Goal: Communication & Community: Answer question/provide support

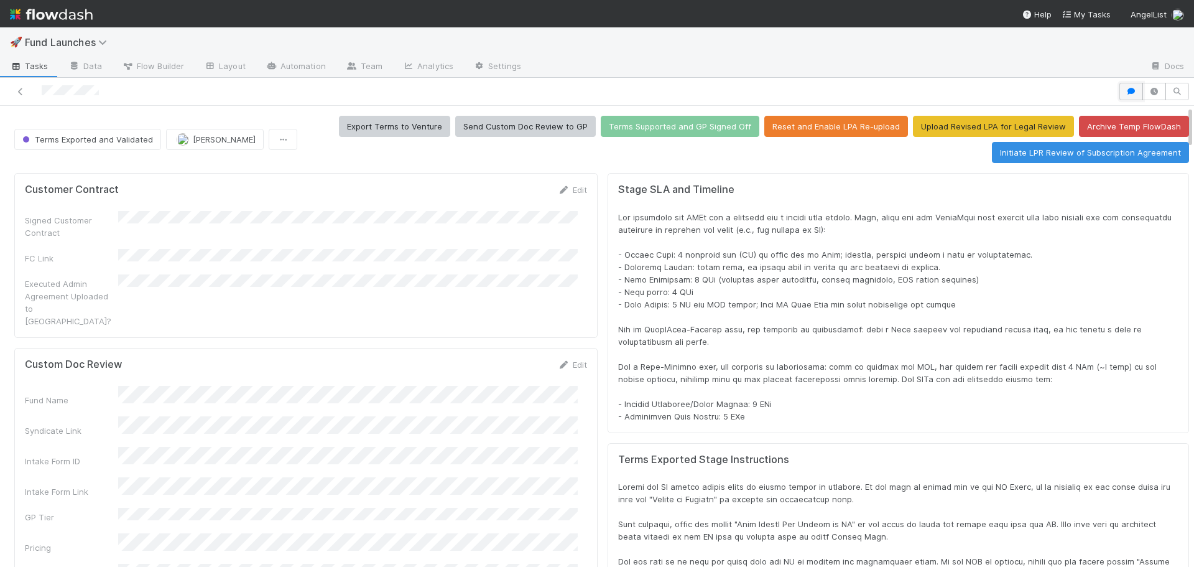
click at [1125, 89] on icon "button" at bounding box center [1131, 91] width 12 height 7
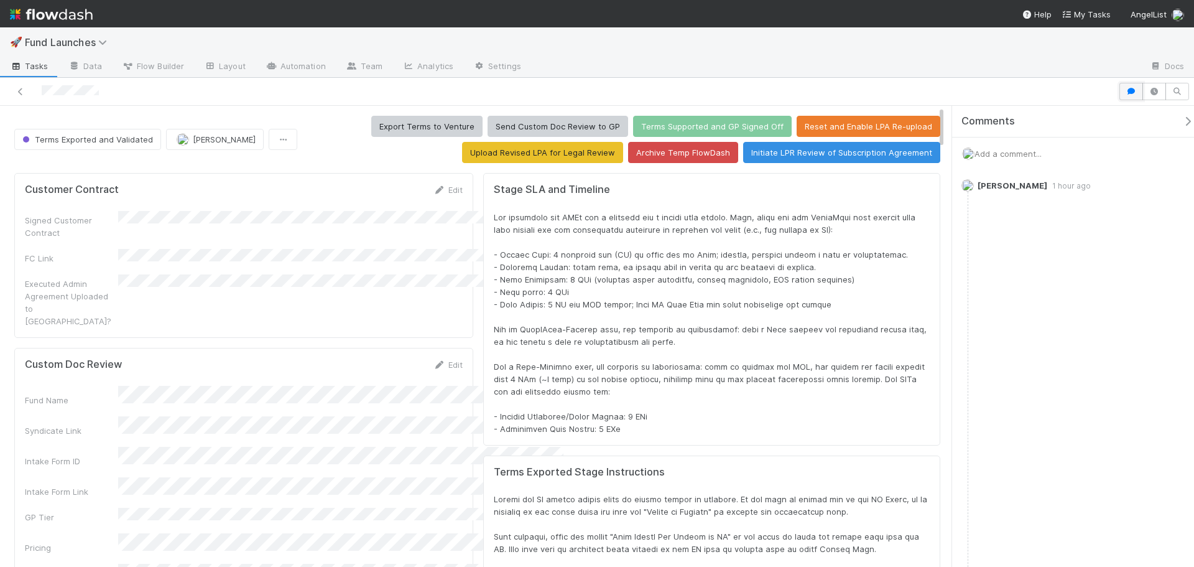
scroll to position [243, 886]
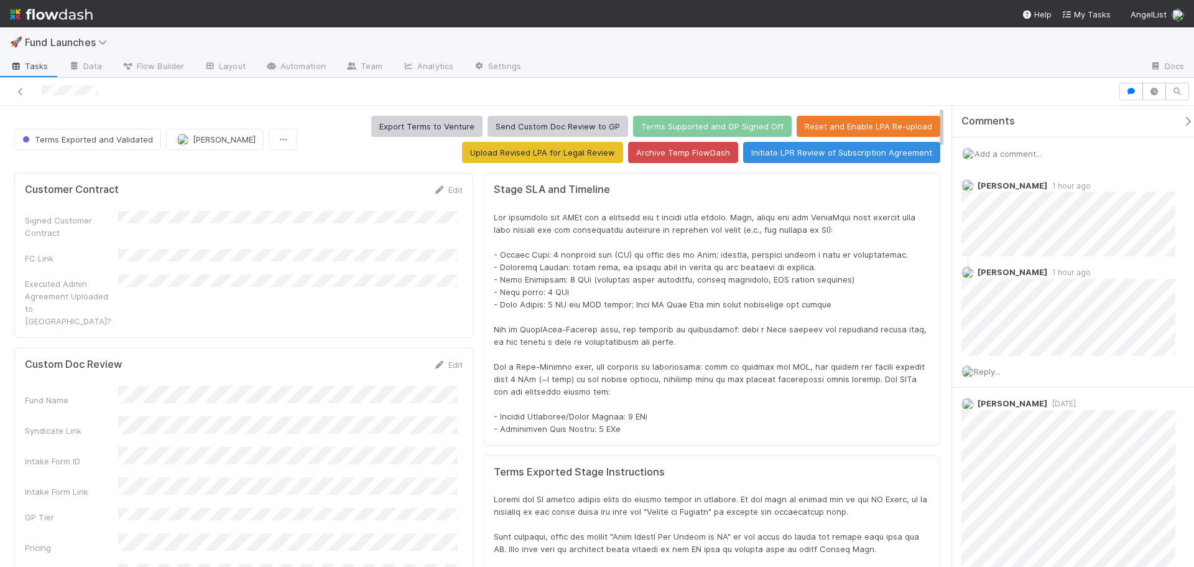
click at [1011, 159] on div "Add a comment..." at bounding box center [1077, 153] width 251 height 32
click at [1012, 156] on span "Add a comment..." at bounding box center [1007, 154] width 67 height 10
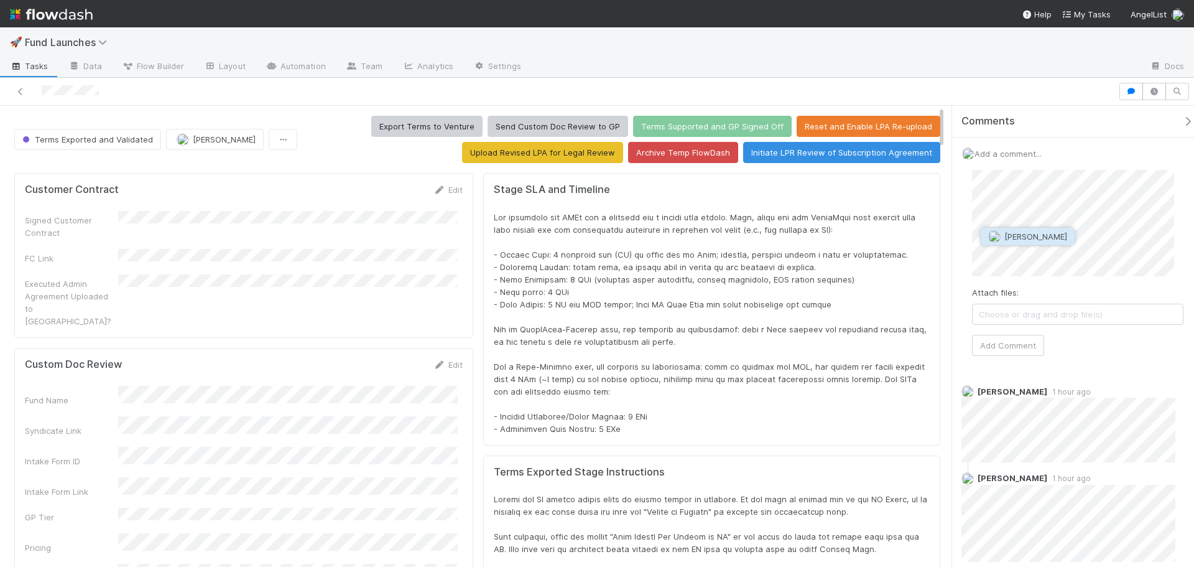
click at [1011, 234] on span "[PERSON_NAME]" at bounding box center [1035, 236] width 63 height 10
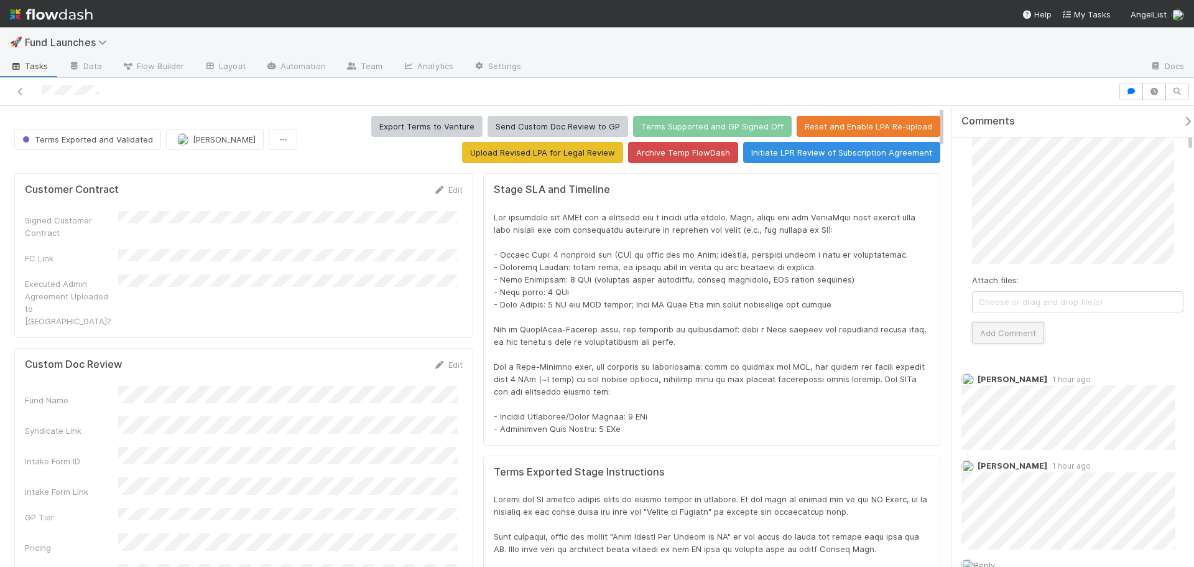
click at [1016, 328] on button "Add Comment" at bounding box center [1008, 332] width 72 height 21
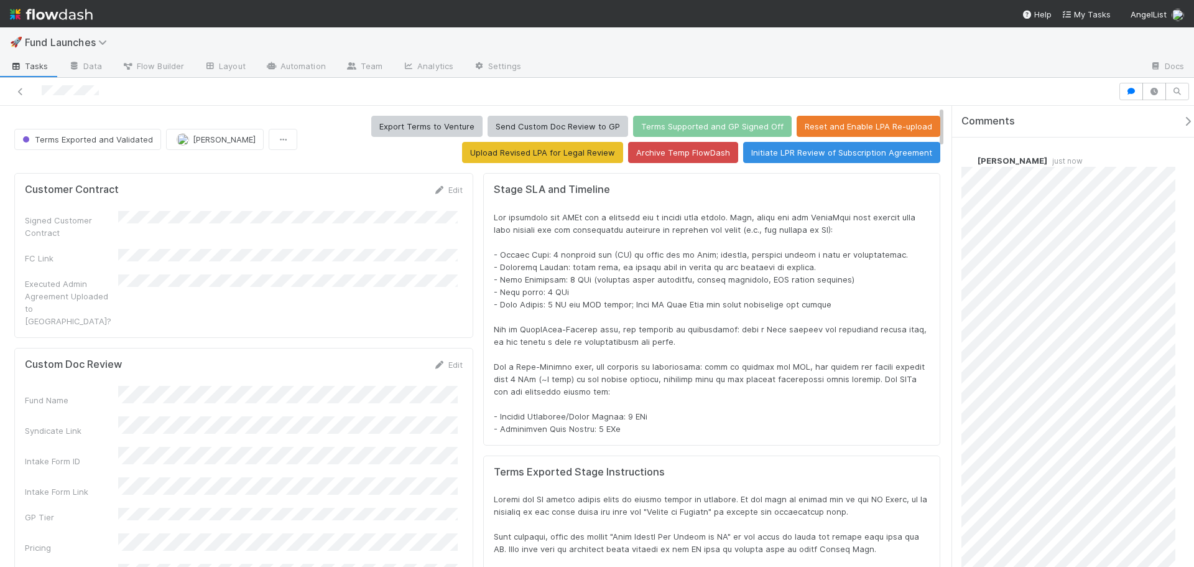
scroll to position [0, 0]
click at [17, 91] on icon at bounding box center [20, 92] width 12 height 8
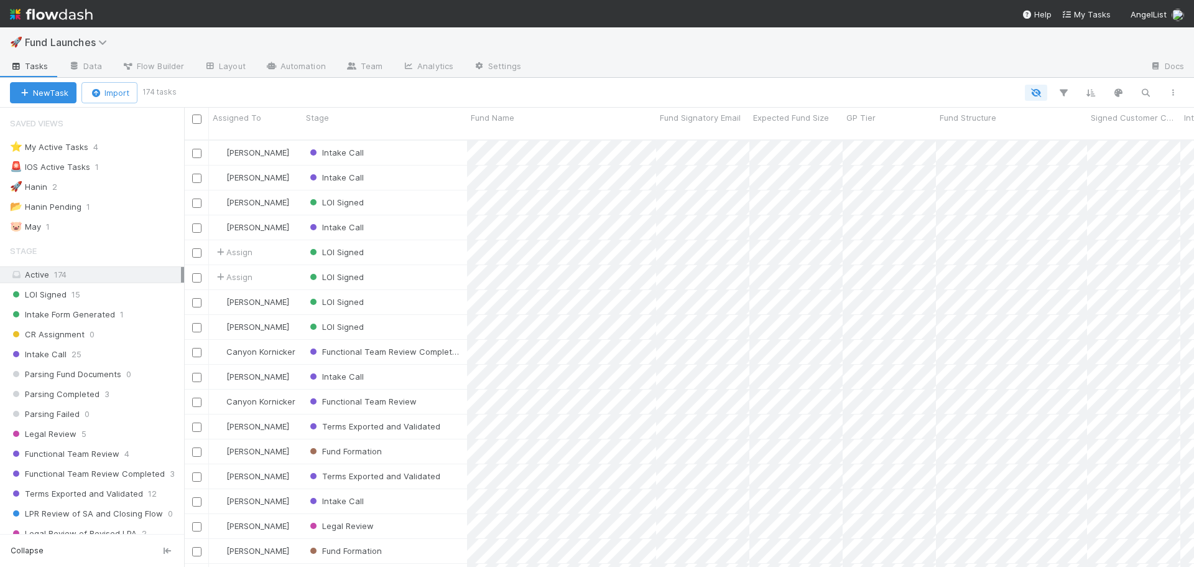
scroll to position [10, 10]
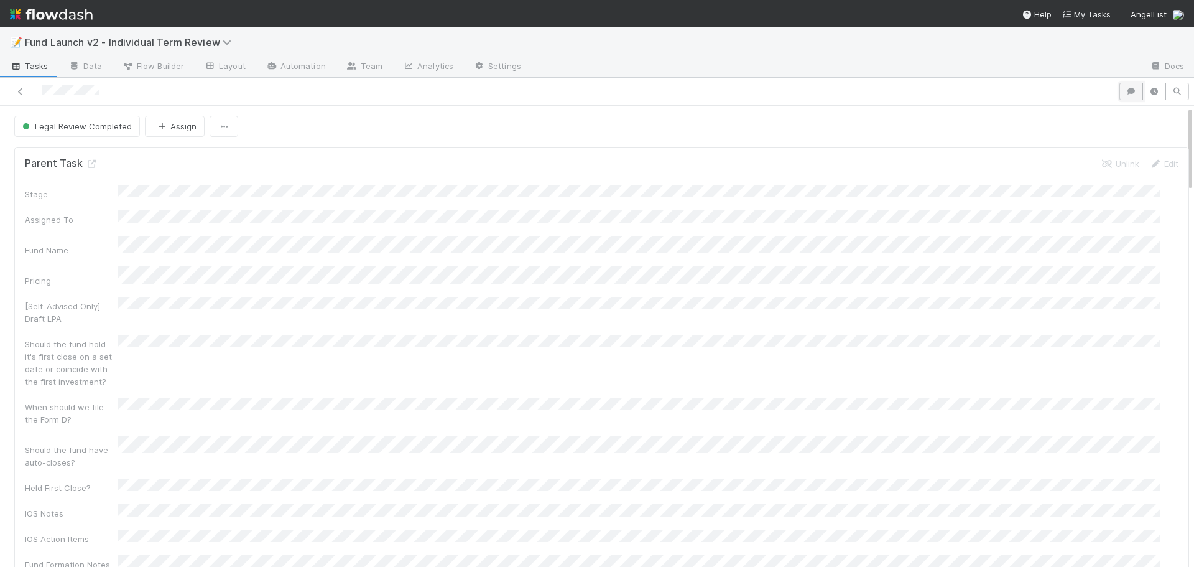
click at [1119, 87] on button "button" at bounding box center [1131, 91] width 24 height 17
click at [24, 88] on icon at bounding box center [20, 92] width 12 height 8
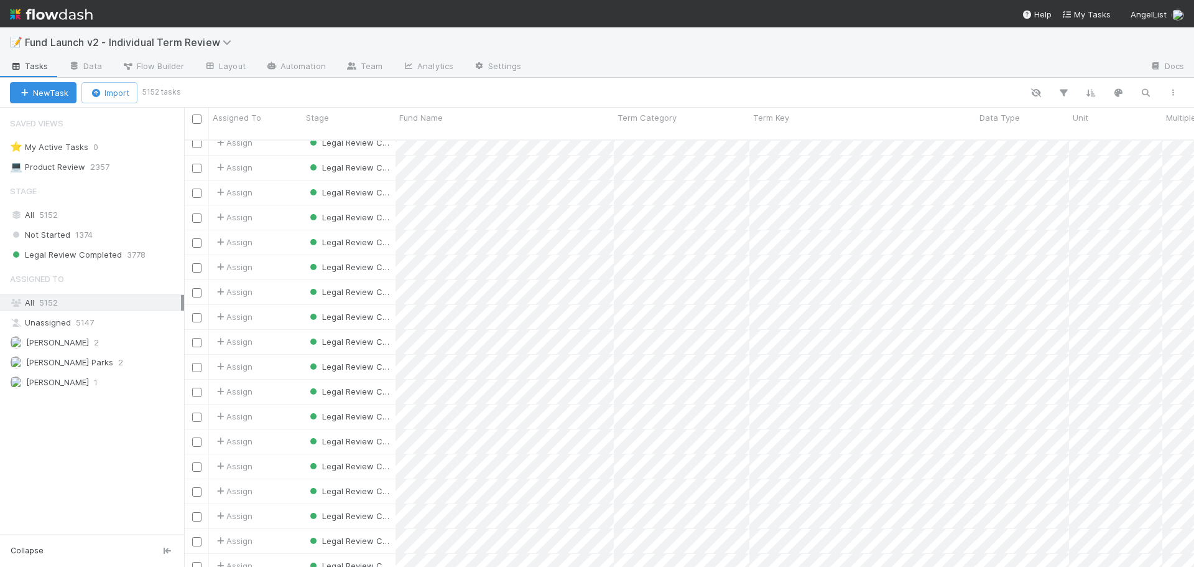
scroll to position [1555, 0]
click at [153, 37] on span "Fund Launch v2 - Individual Term Review" at bounding box center [131, 42] width 213 height 12
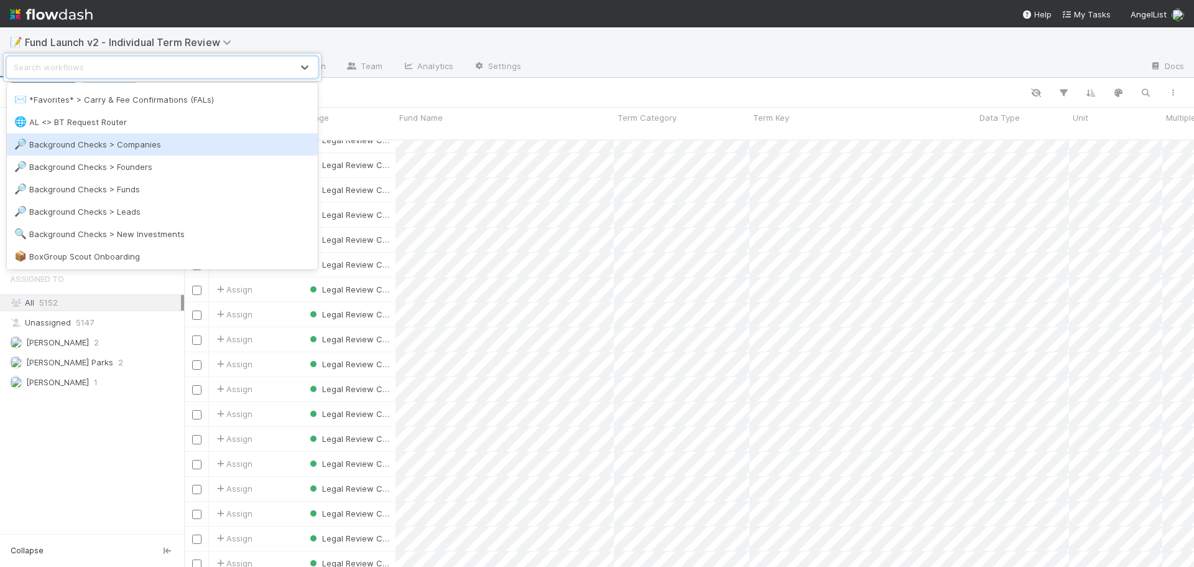
scroll to position [62, 0]
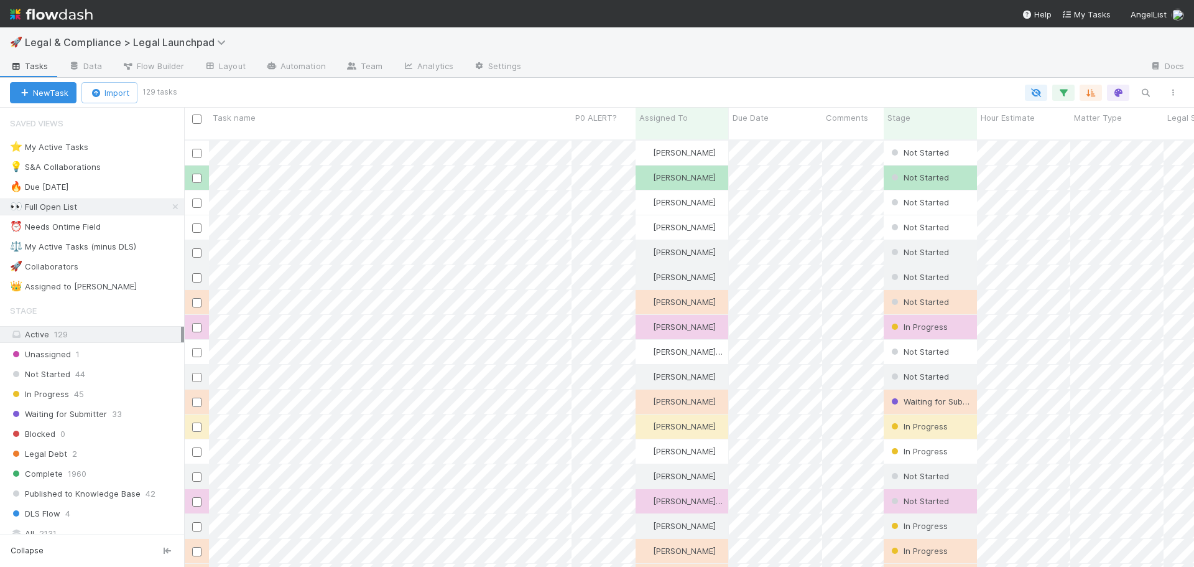
scroll to position [428, 1001]
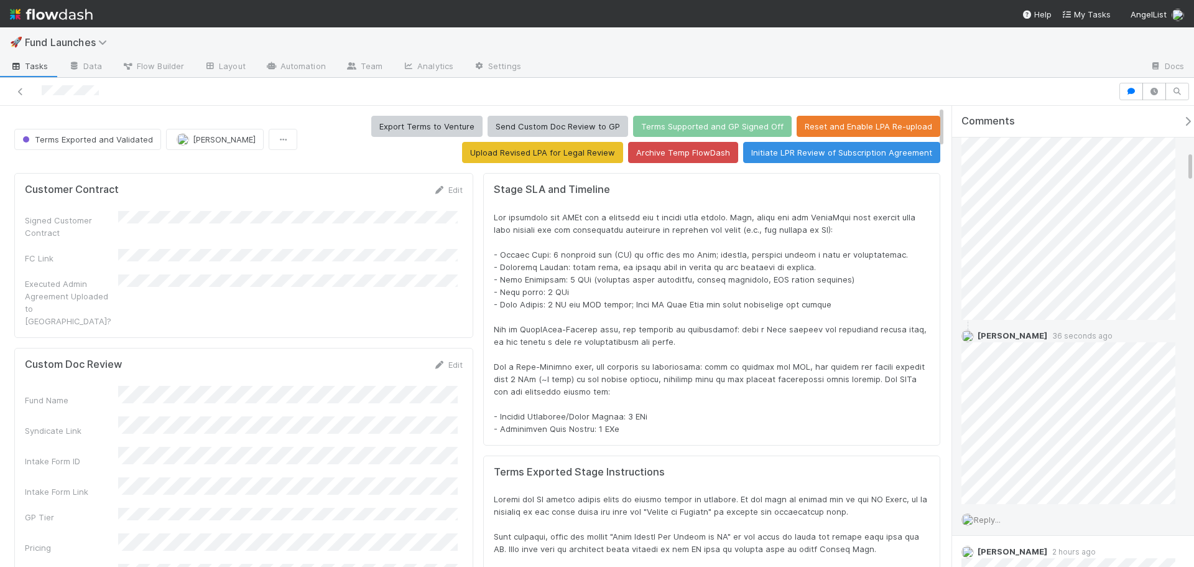
scroll to position [684, 0]
click at [993, 516] on span "Reply..." at bounding box center [987, 518] width 27 height 10
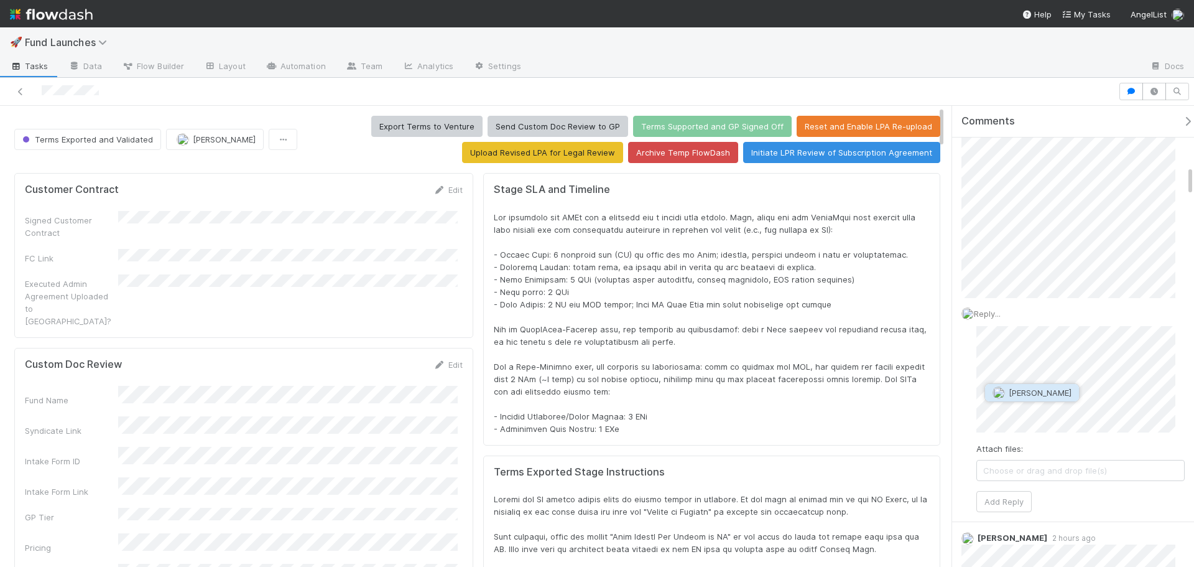
click at [1042, 397] on button "[PERSON_NAME]" at bounding box center [1032, 392] width 94 height 17
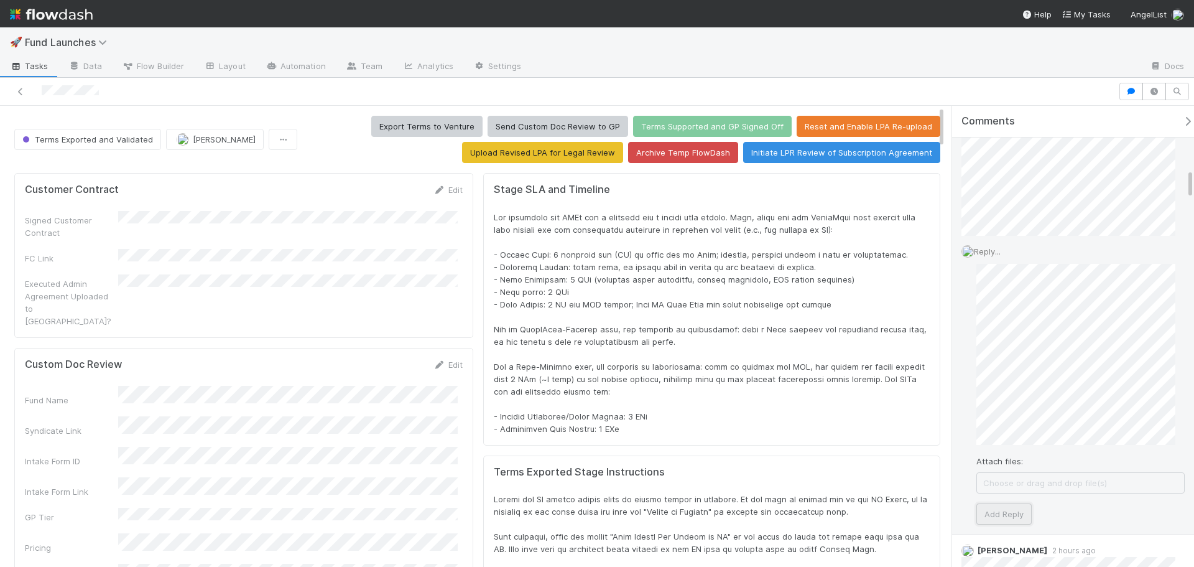
click at [1008, 507] on button "Add Reply" at bounding box center [1003, 513] width 55 height 21
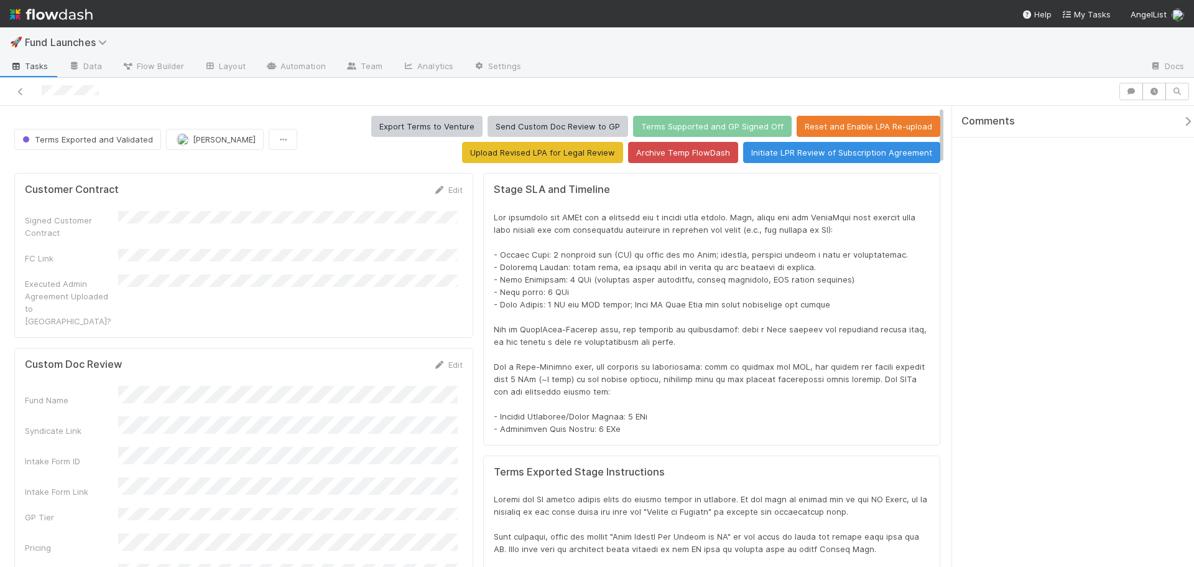
scroll to position [243, 886]
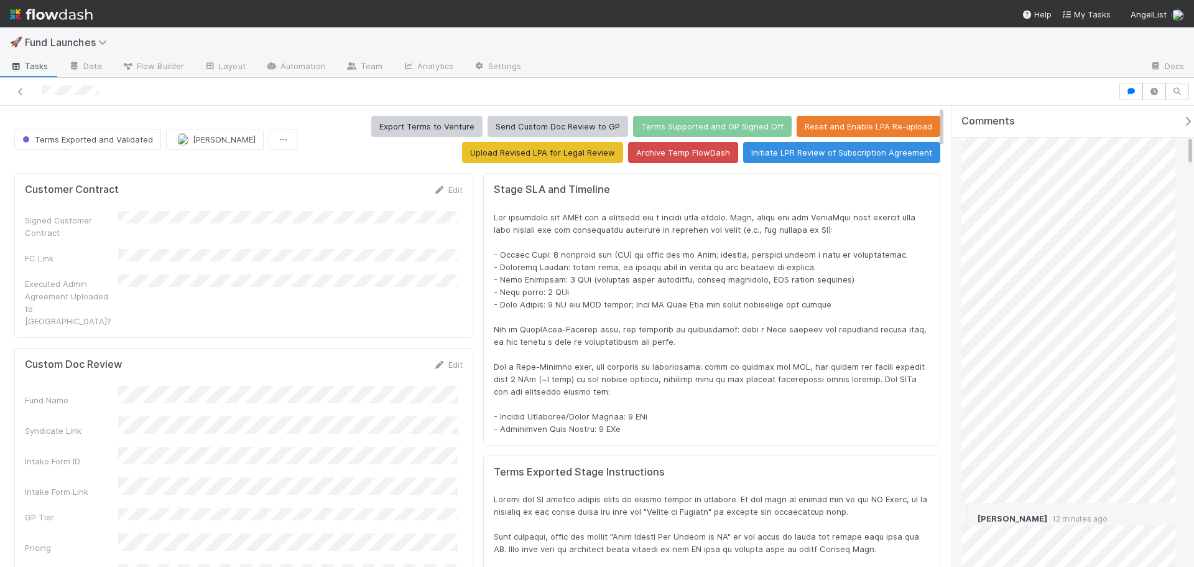
scroll to position [435, 0]
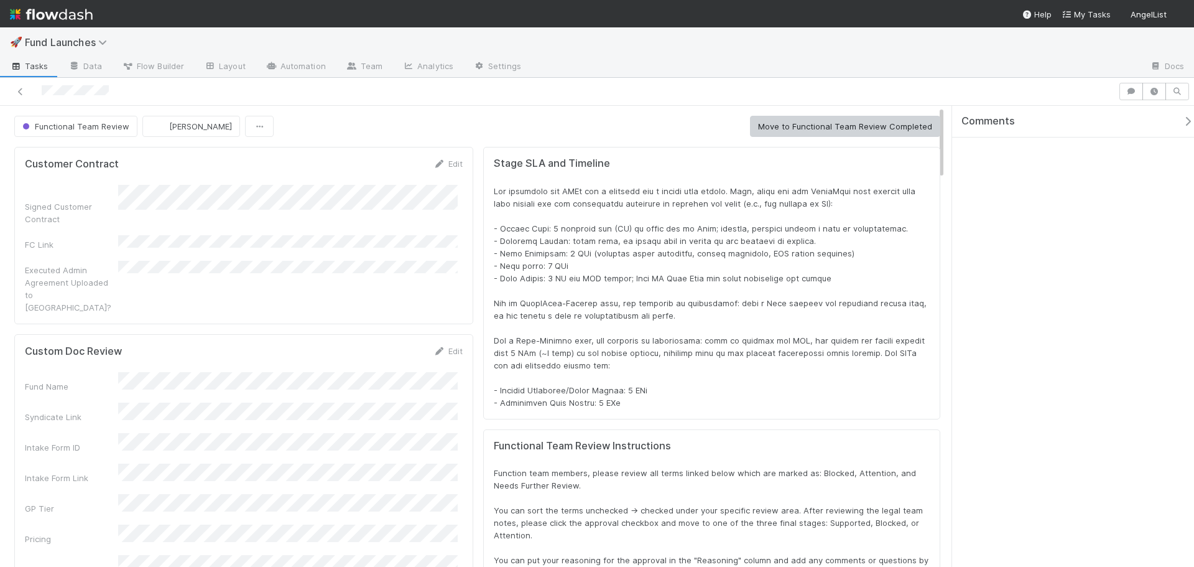
scroll to position [243, 886]
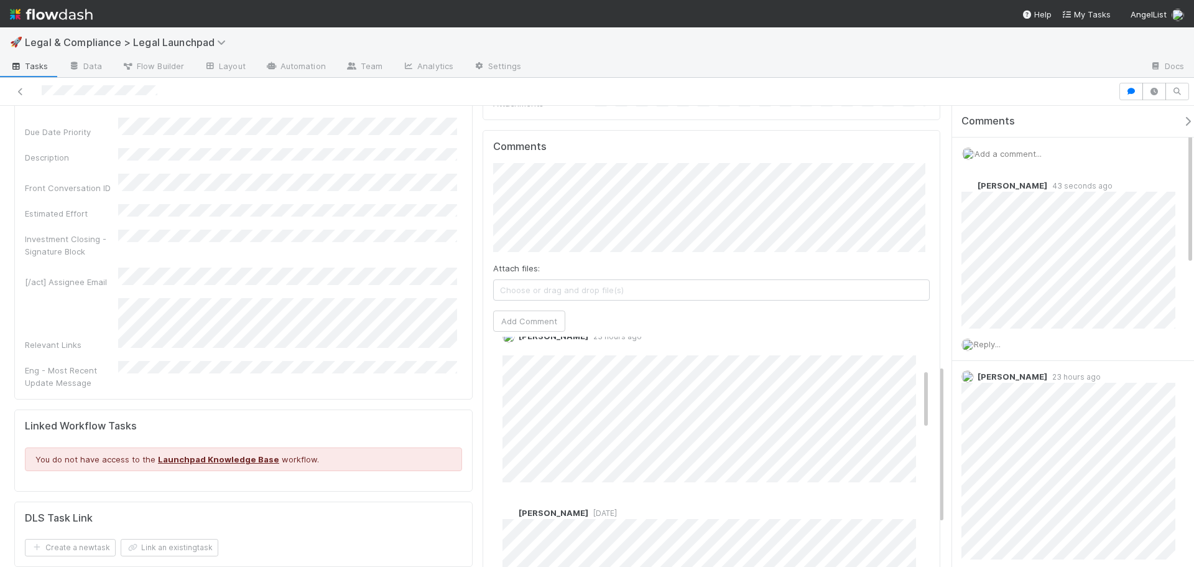
scroll to position [187, 0]
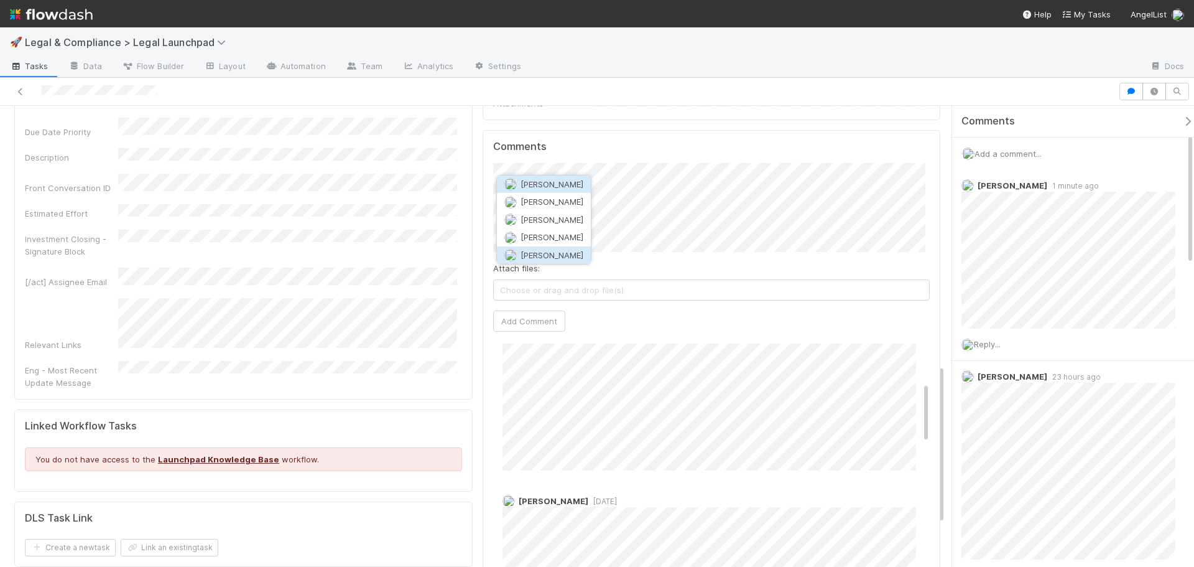
click at [552, 249] on button "[PERSON_NAME]" at bounding box center [544, 254] width 94 height 17
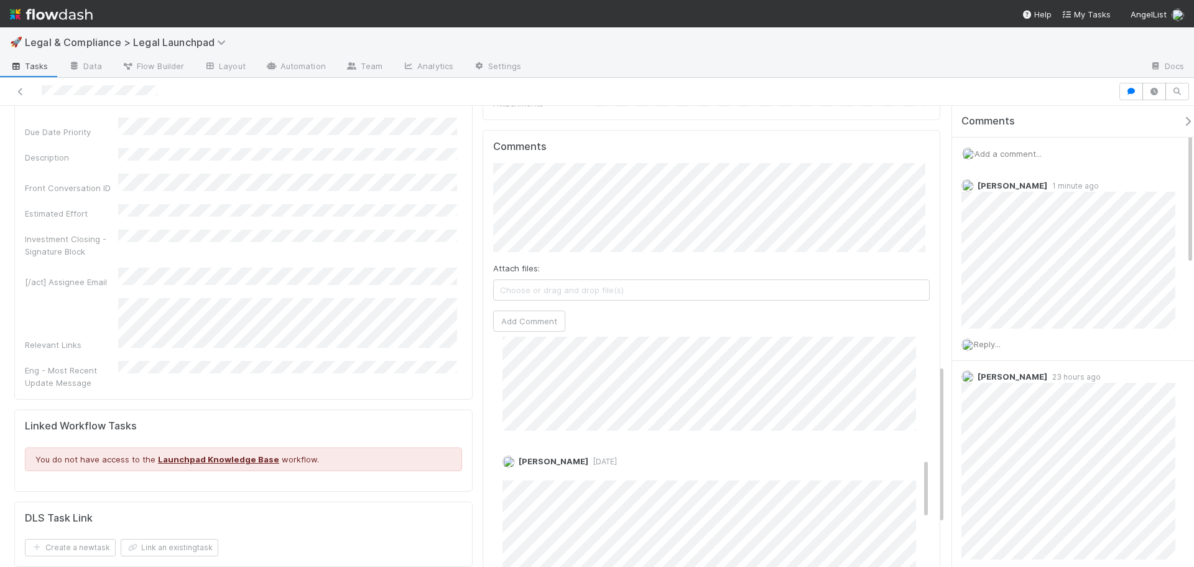
scroll to position [497, 0]
click at [537, 310] on button "Add Comment" at bounding box center [529, 320] width 72 height 21
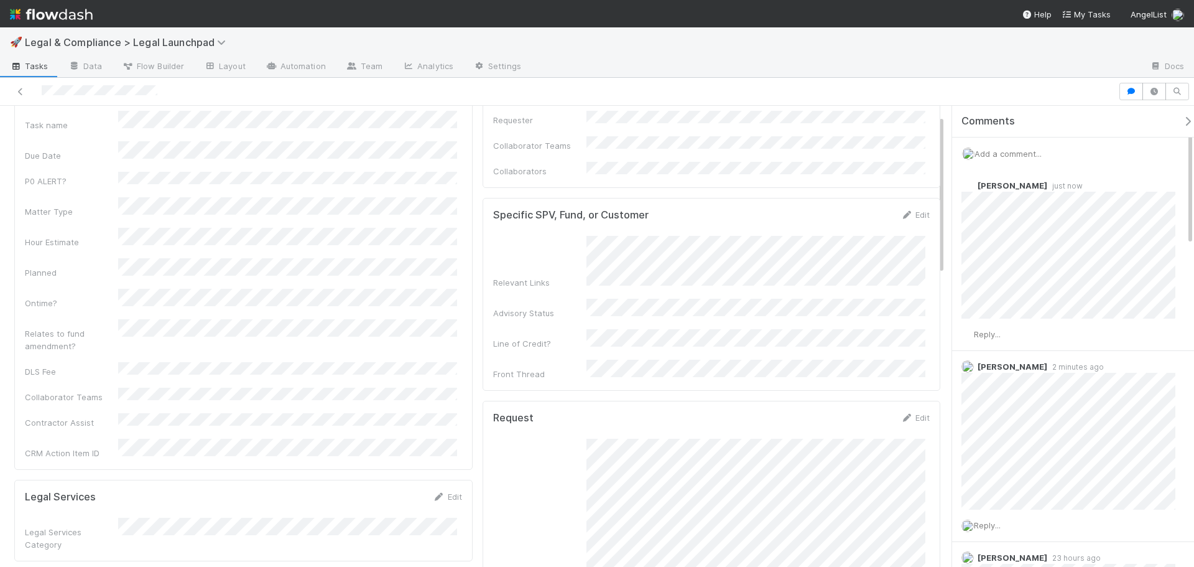
scroll to position [0, 0]
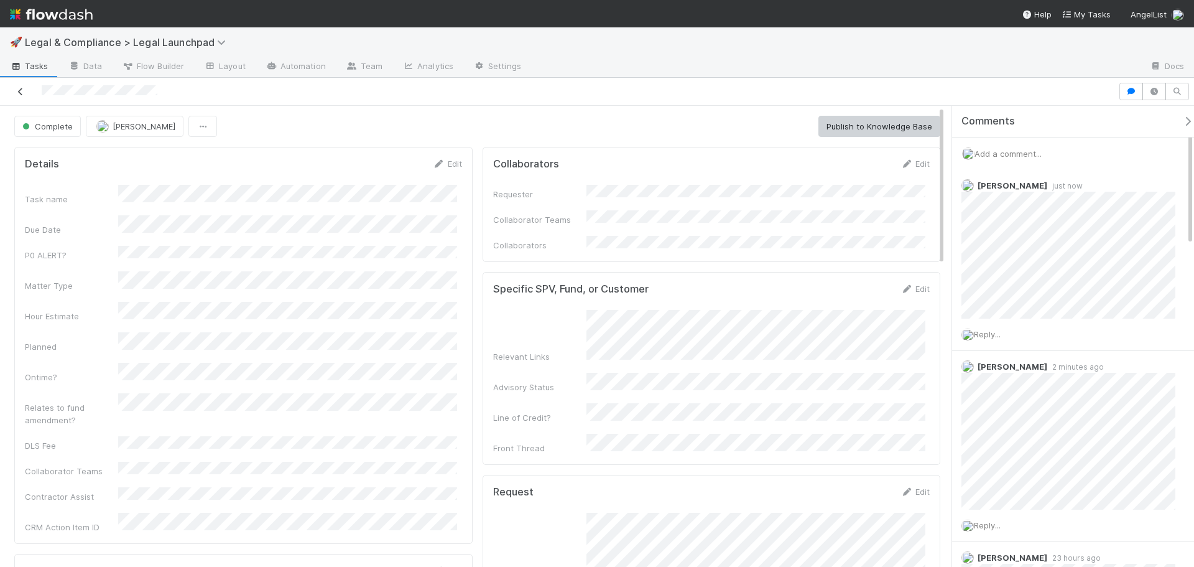
click at [22, 95] on icon at bounding box center [20, 92] width 12 height 8
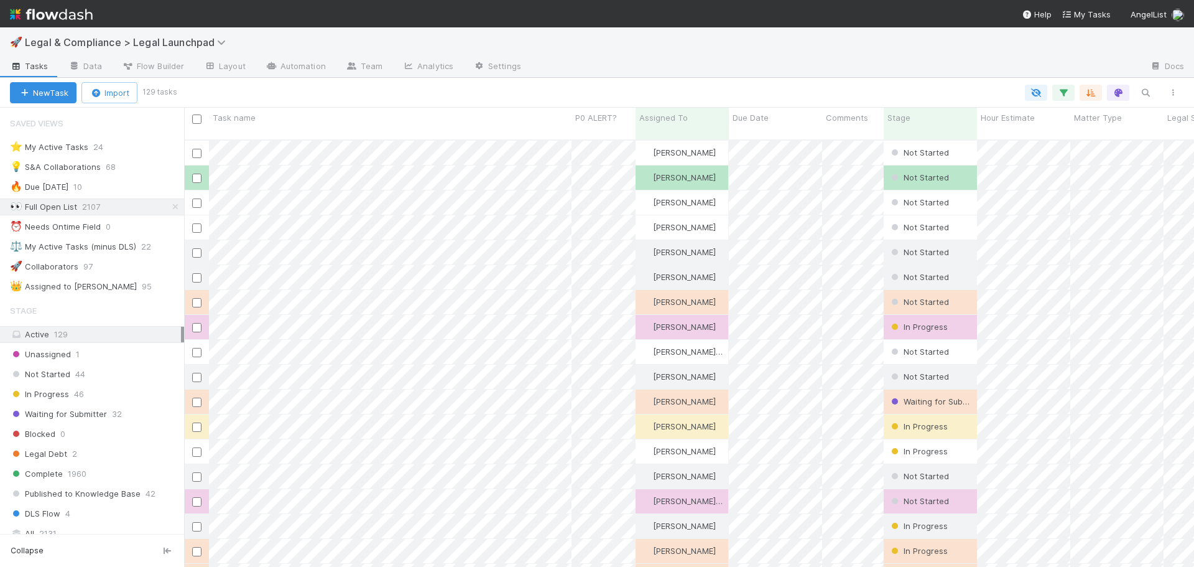
scroll to position [428, 1001]
